Goal: Task Accomplishment & Management: Manage account settings

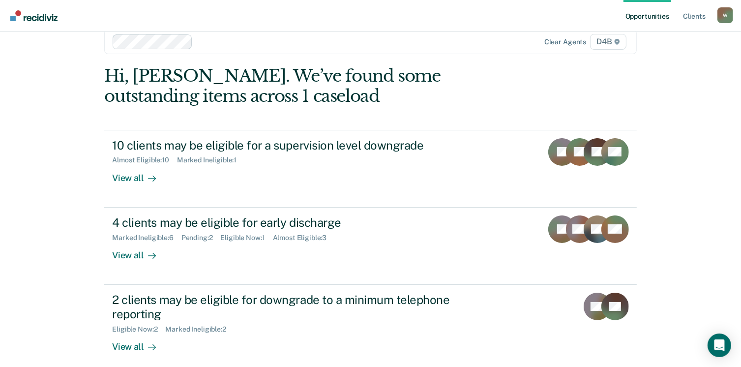
scroll to position [26, 0]
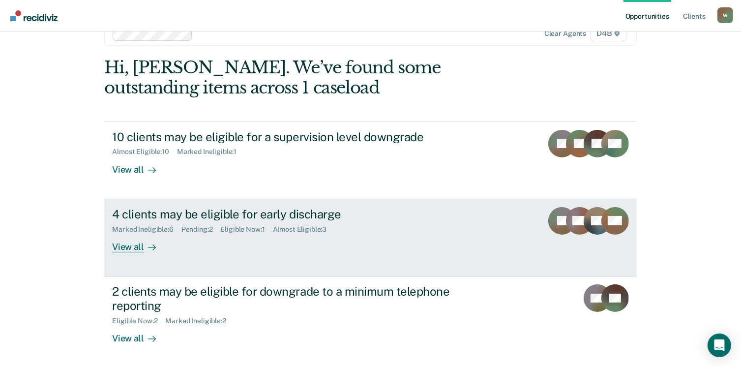
click at [134, 247] on div "View all" at bounding box center [139, 242] width 55 height 19
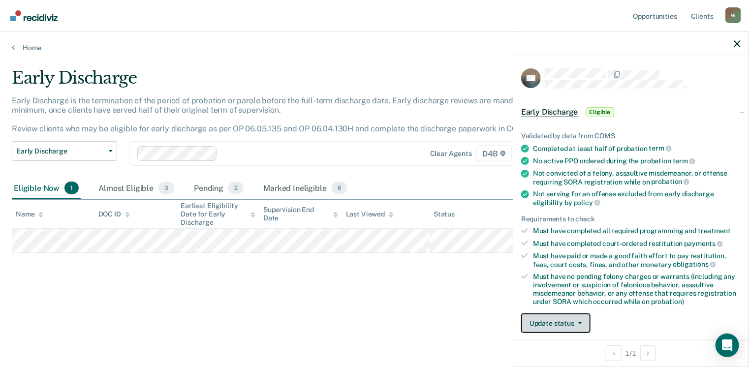
click at [570, 327] on button "Update status" at bounding box center [555, 323] width 69 height 20
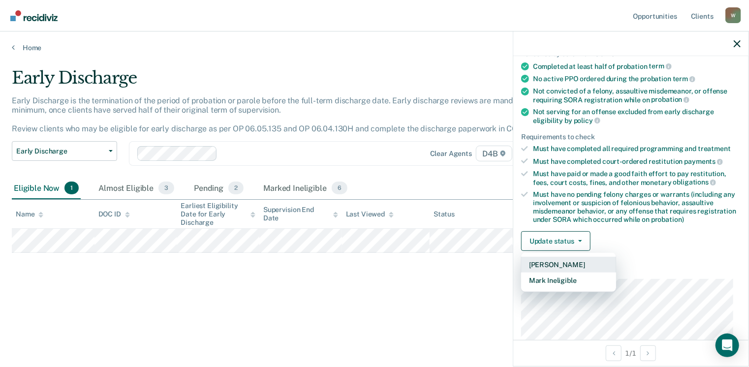
scroll to position [125, 0]
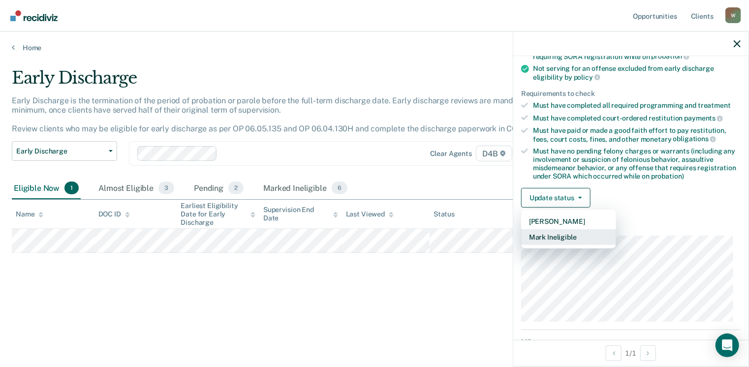
click at [564, 237] on button "Mark Ineligible" at bounding box center [568, 237] width 95 height 16
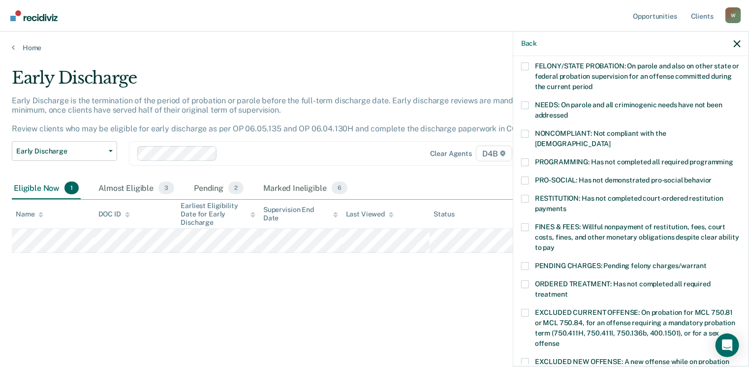
click at [528, 223] on span at bounding box center [525, 227] width 8 height 8
click at [554, 244] on input "FINES & FEES: Willful nonpayment of restitution, fees, court costs, fines, and …" at bounding box center [554, 244] width 0 height 0
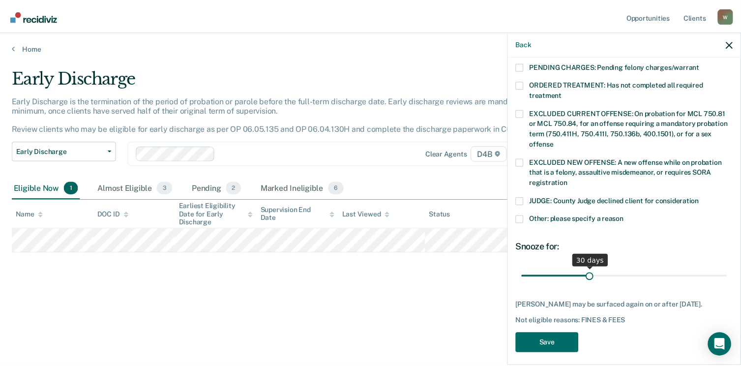
scroll to position [329, 0]
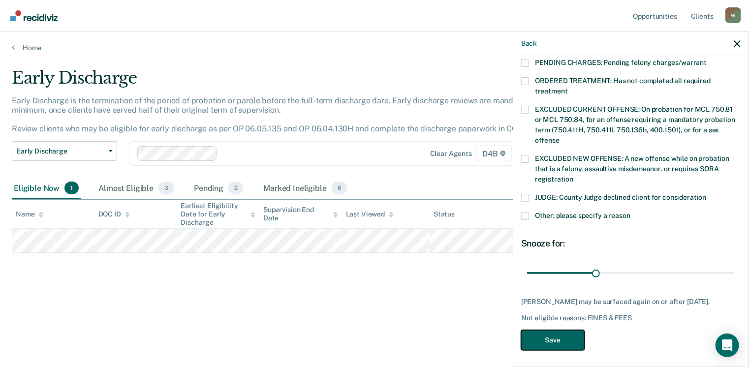
click at [575, 342] on button "Save" at bounding box center [552, 340] width 63 height 20
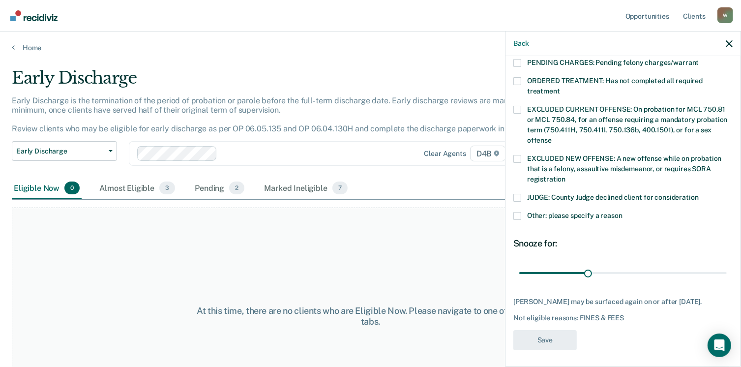
scroll to position [289, 0]
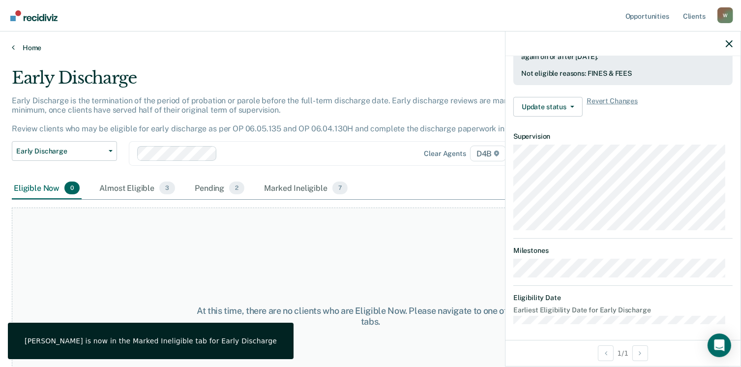
click at [28, 48] on link "Home" at bounding box center [371, 47] width 718 height 9
